Goal: Navigation & Orientation: Find specific page/section

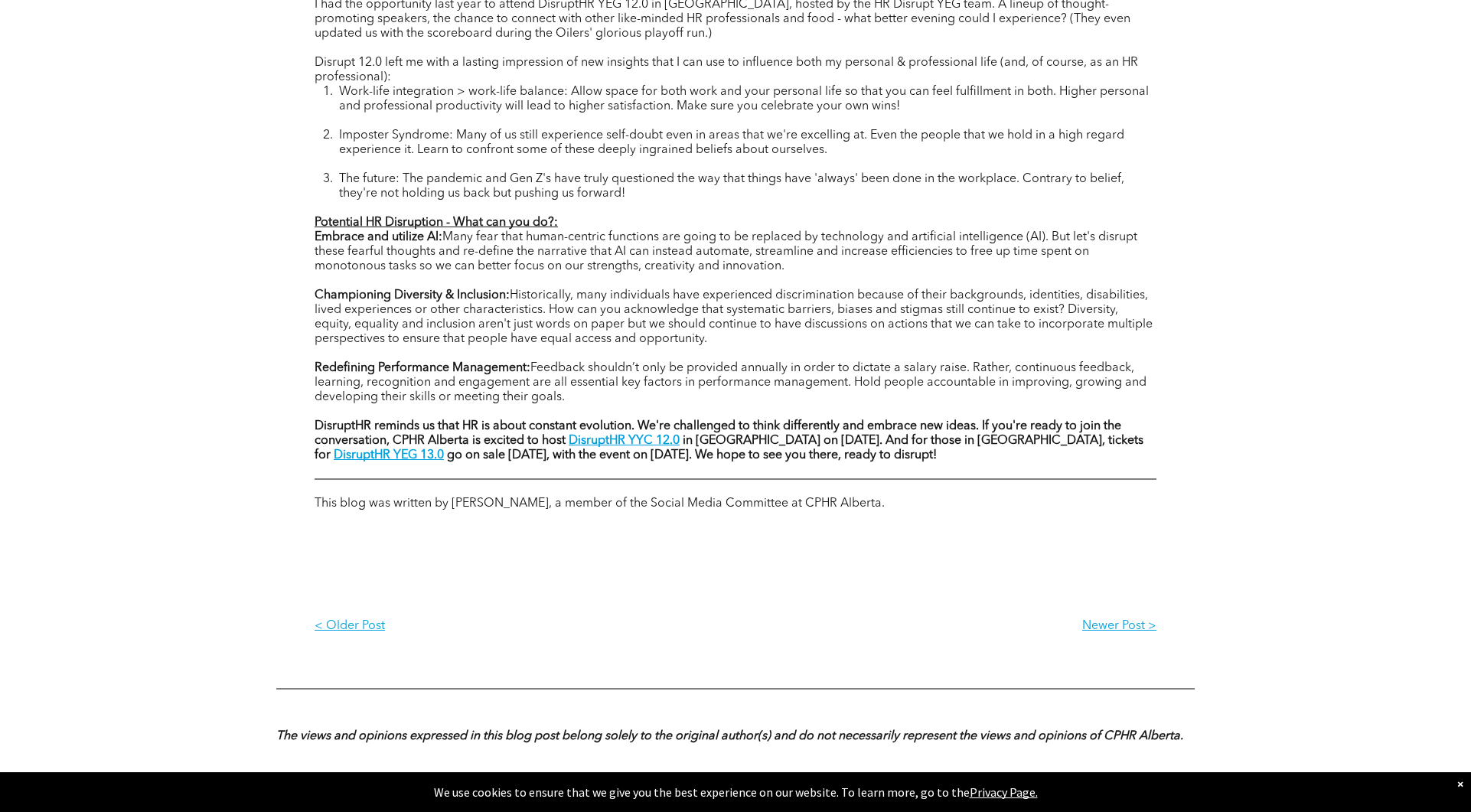
scroll to position [919, 0]
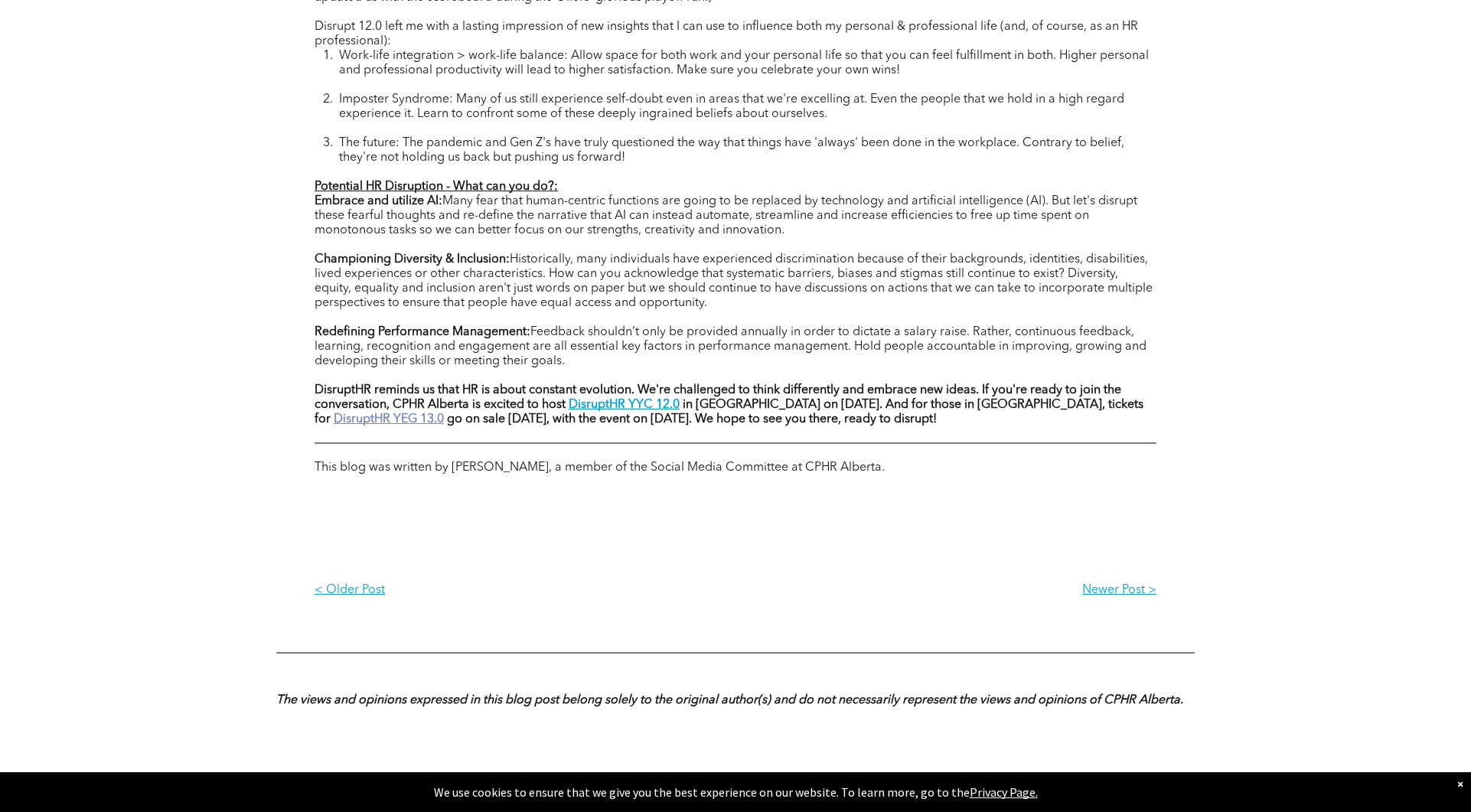
click at [444, 414] on strong "DisruptHR YEG 13.0" at bounding box center [389, 419] width 110 height 12
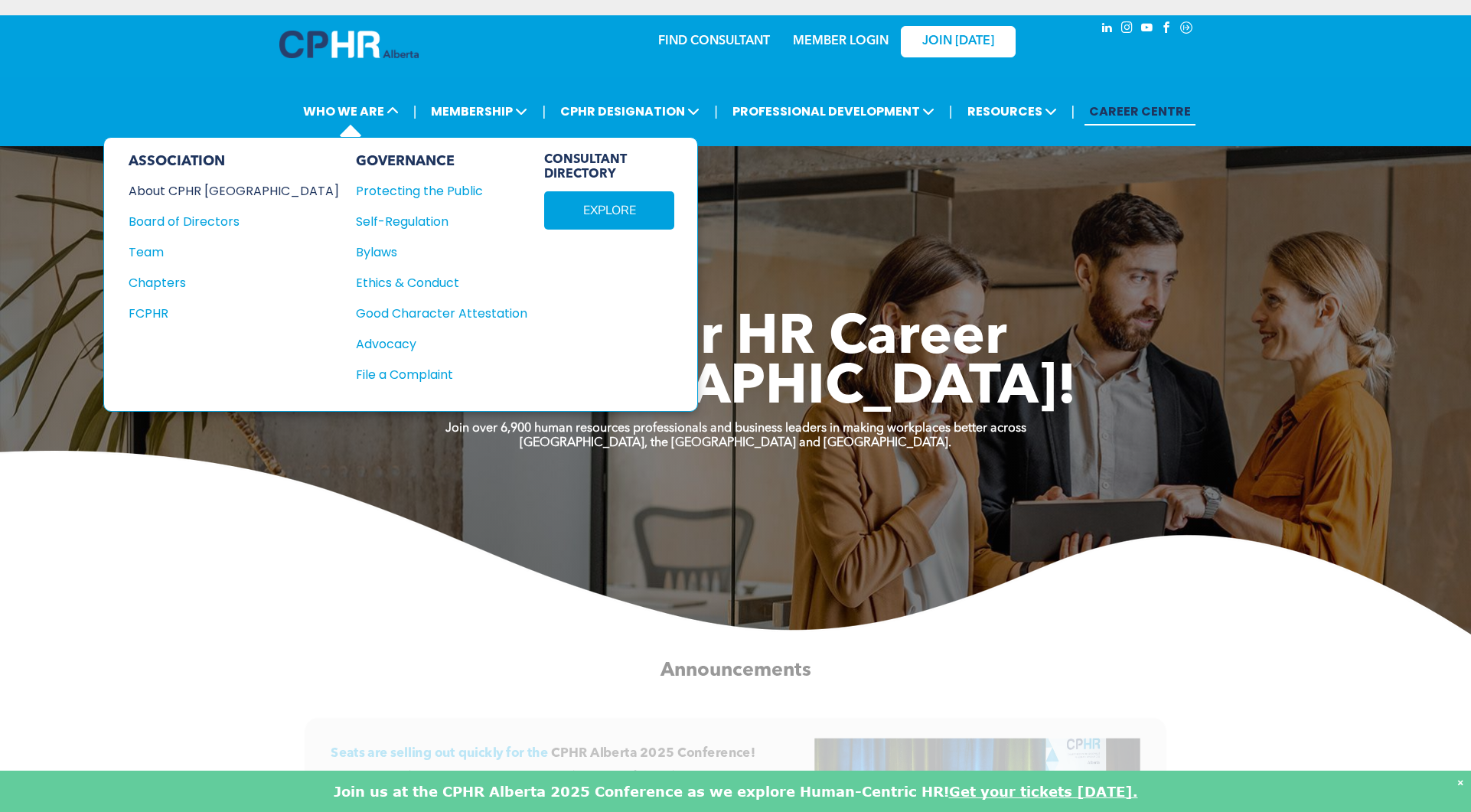
click at [203, 188] on div "About CPHR [GEOGRAPHIC_DATA]" at bounding box center [223, 191] width 189 height 19
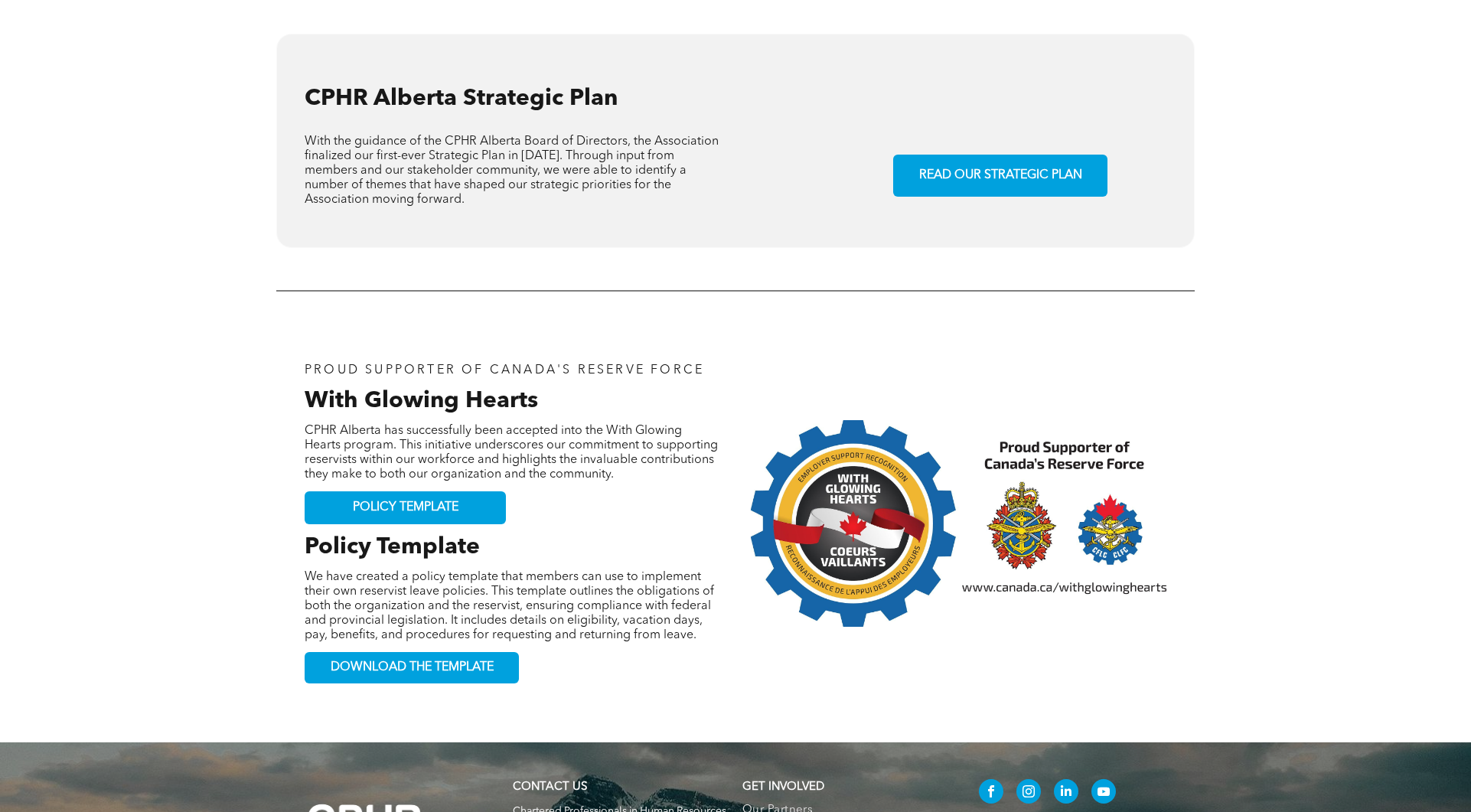
scroll to position [1491, 0]
